Goal: Transaction & Acquisition: Purchase product/service

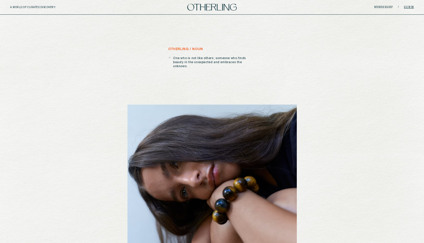
click at [411, 6] on link "Sign in" at bounding box center [409, 7] width 10 height 3
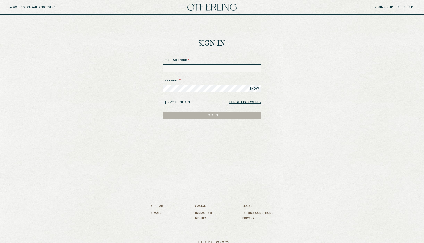
click at [188, 71] on input at bounding box center [212, 68] width 99 height 8
type input "**********"
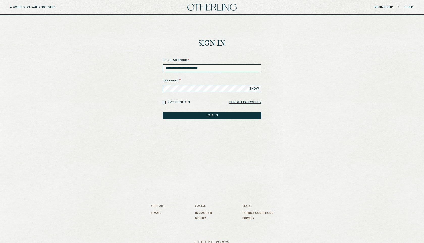
click at [163, 112] on button "LOG IN" at bounding box center [212, 115] width 99 height 7
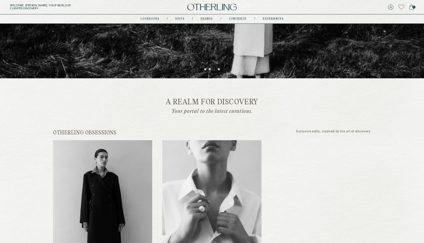
scroll to position [157, 0]
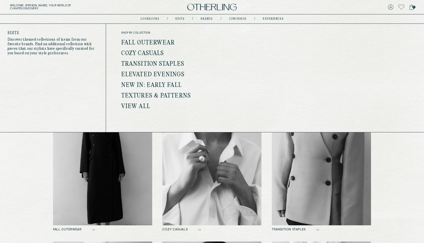
click at [160, 42] on link "Fall Outerwear" at bounding box center [148, 43] width 54 height 7
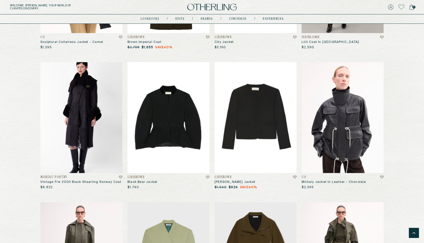
scroll to position [589, 0]
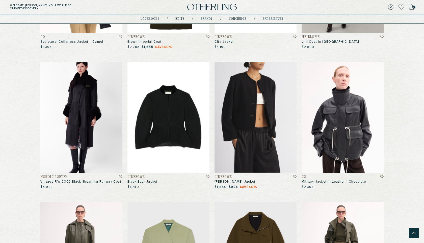
click at [263, 102] on img at bounding box center [256, 117] width 82 height 111
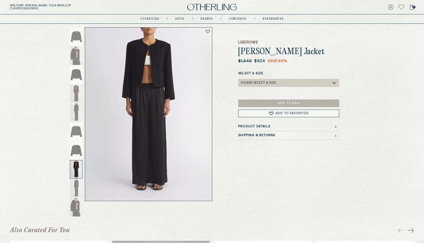
scroll to position [25, 0]
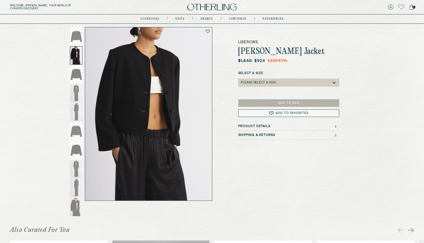
click at [251, 126] on h3 "Product Details" at bounding box center [254, 127] width 32 height 4
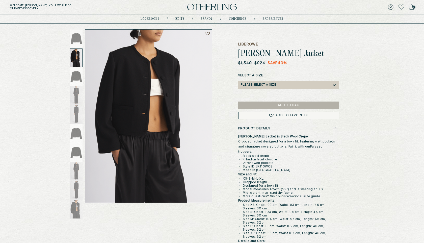
scroll to position [0, 0]
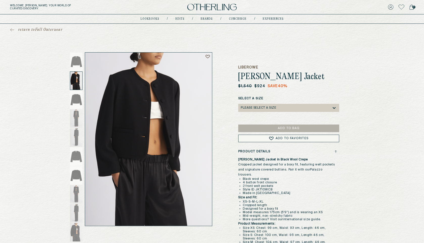
click at [46, 30] on span "return to Fall Outerwear" at bounding box center [40, 29] width 44 height 5
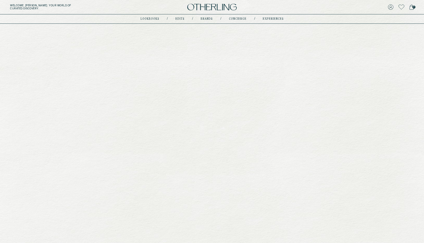
scroll to position [589, 0]
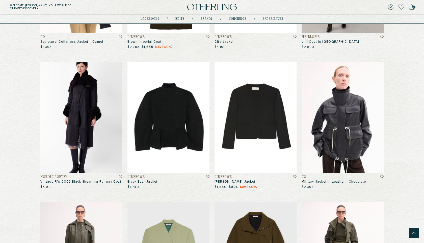
click at [176, 112] on img at bounding box center [169, 117] width 82 height 111
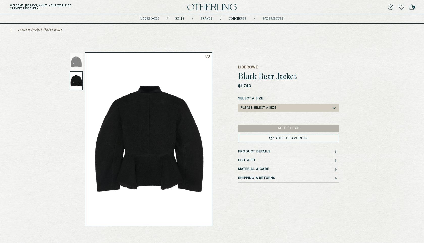
click at [78, 83] on div at bounding box center [76, 80] width 13 height 18
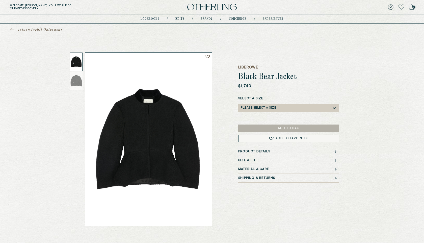
click at [31, 29] on span "return to Fall Outerwear" at bounding box center [40, 29] width 44 height 5
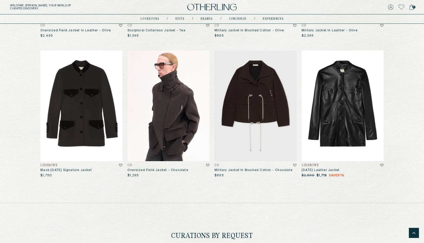
scroll to position [879, 0]
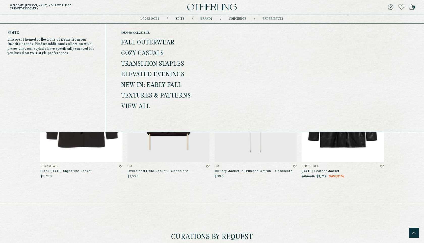
click at [145, 87] on link "New In: Early Fall" at bounding box center [151, 85] width 61 height 7
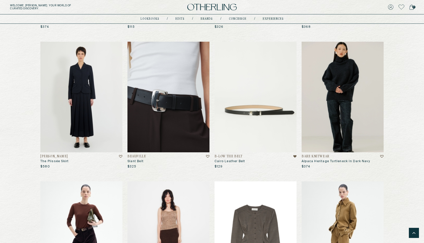
scroll to position [2173, 0]
